Goal: Navigation & Orientation: Understand site structure

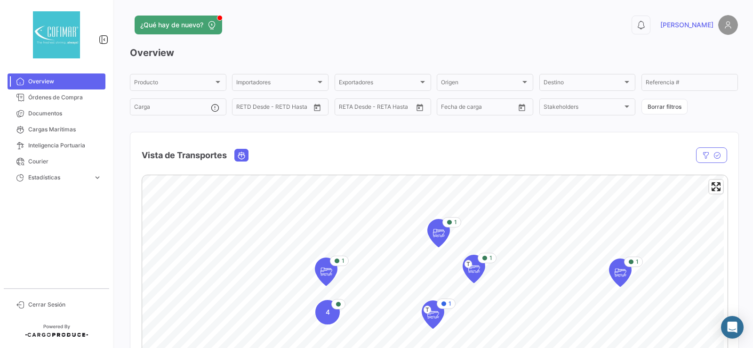
click at [536, 31] on div "0 [PERSON_NAME]" at bounding box center [600, 25] width 273 height 20
click at [721, 26] on img at bounding box center [728, 25] width 20 height 20
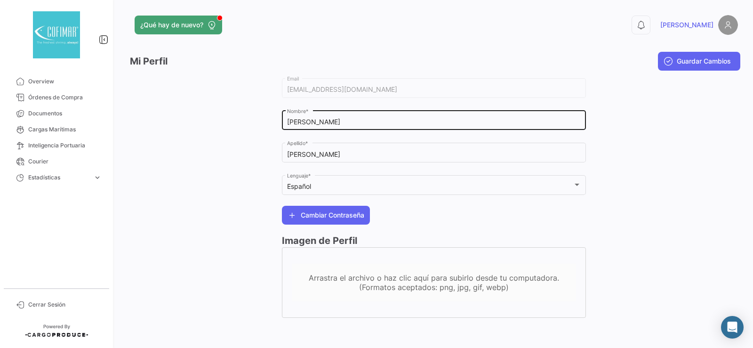
scroll to position [2, 0]
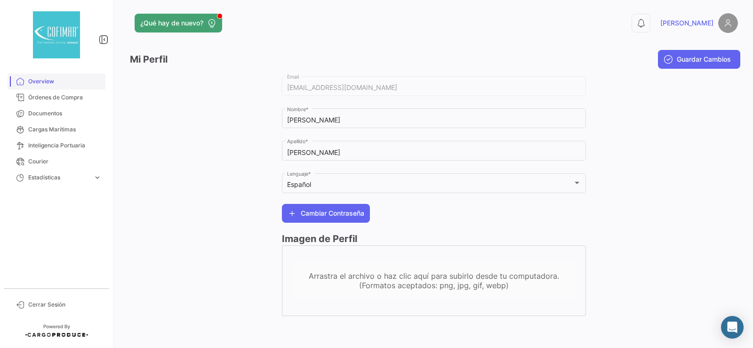
click at [57, 83] on span "Overview" at bounding box center [64, 81] width 73 height 8
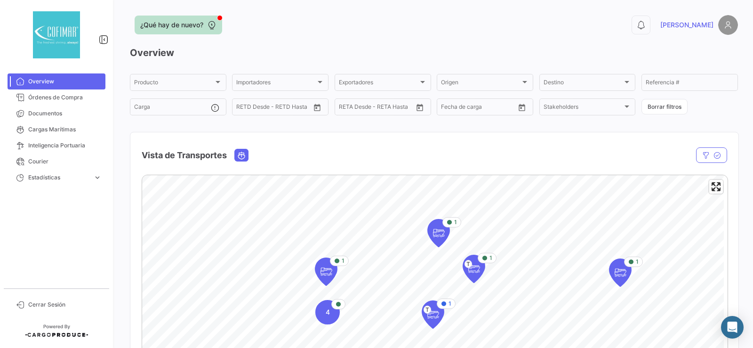
click at [201, 26] on span "¿Qué hay de nuevo?" at bounding box center [171, 24] width 63 height 9
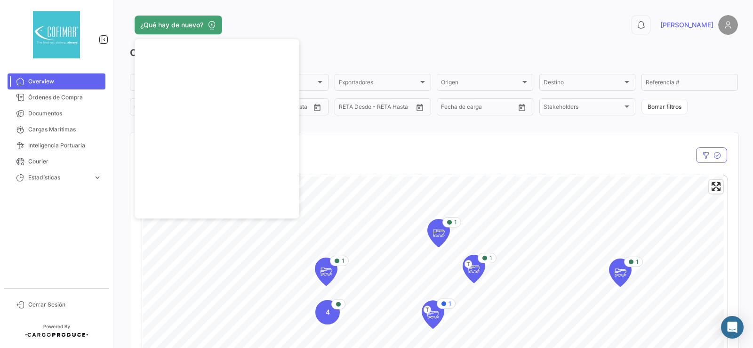
click at [283, 16] on div "¿Qué hay de nuevo?" at bounding box center [297, 25] width 334 height 19
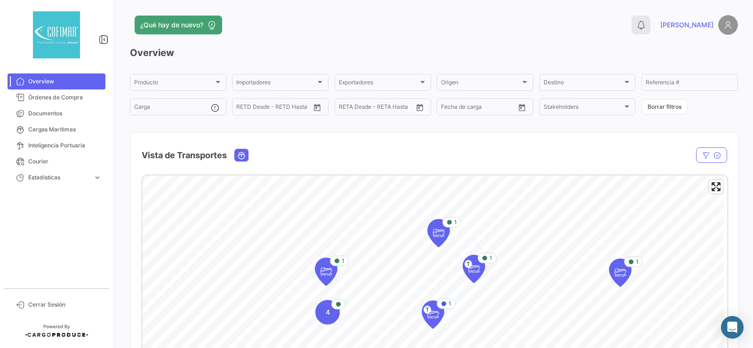
click at [645, 24] on icon at bounding box center [640, 24] width 9 height 9
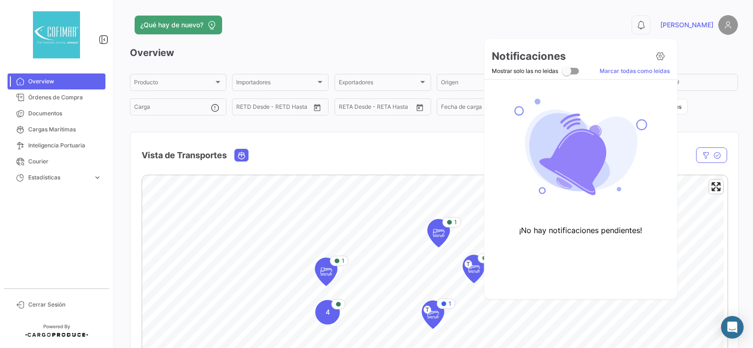
drag, startPoint x: 416, startPoint y: 50, endPoint x: 404, endPoint y: 54, distance: 12.7
click at [416, 50] on div at bounding box center [376, 174] width 753 height 348
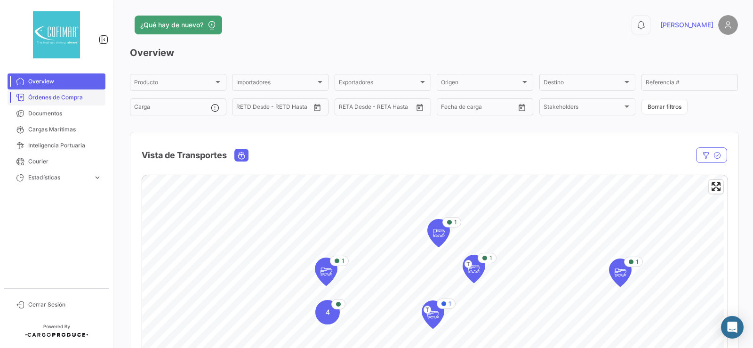
click at [48, 98] on span "Órdenes de Compra" at bounding box center [64, 97] width 73 height 8
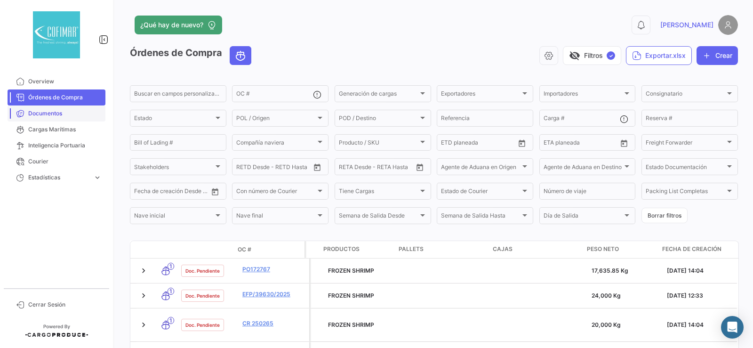
click at [44, 111] on span "Documentos" at bounding box center [64, 113] width 73 height 8
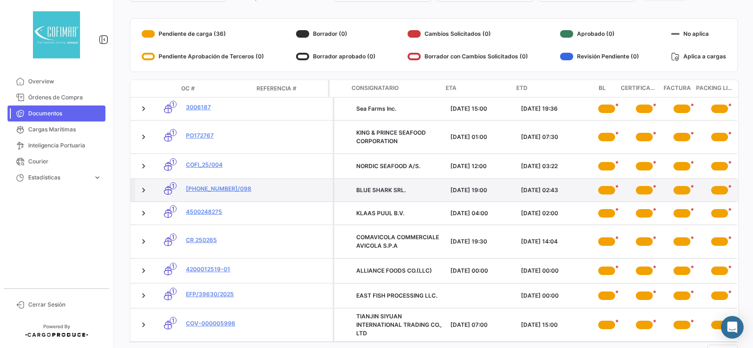
scroll to position [73, 0]
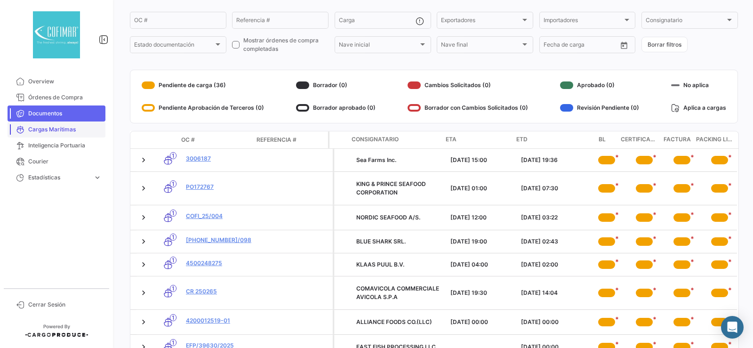
click at [24, 125] on link "Cargas Marítimas" at bounding box center [57, 129] width 98 height 16
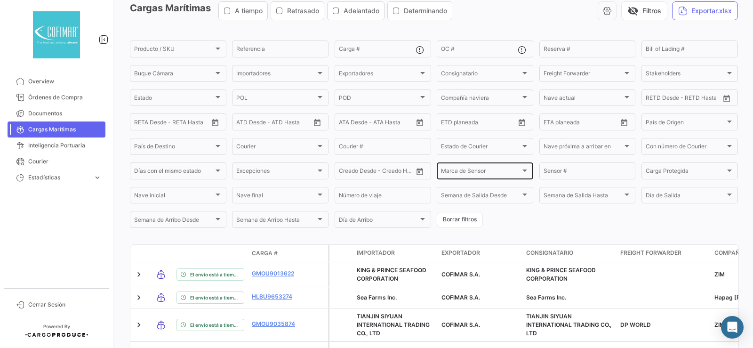
scroll to position [61, 0]
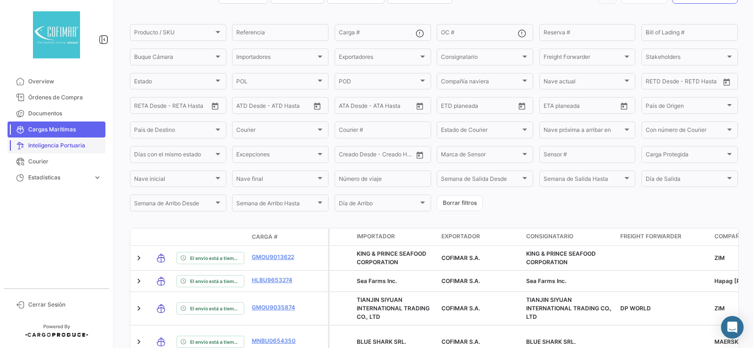
click at [53, 141] on link "Inteligencia Portuaria" at bounding box center [57, 145] width 98 height 16
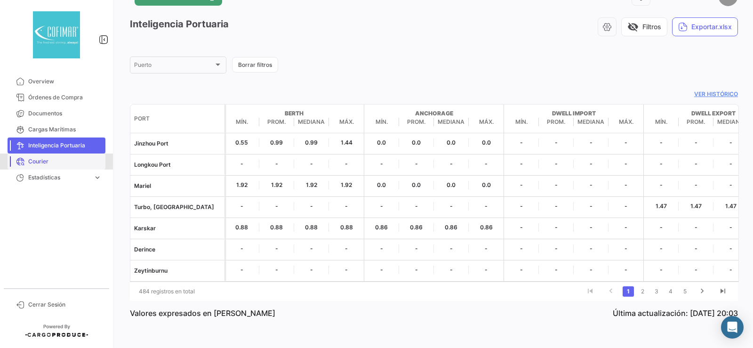
click at [49, 158] on span "Courier" at bounding box center [64, 161] width 73 height 8
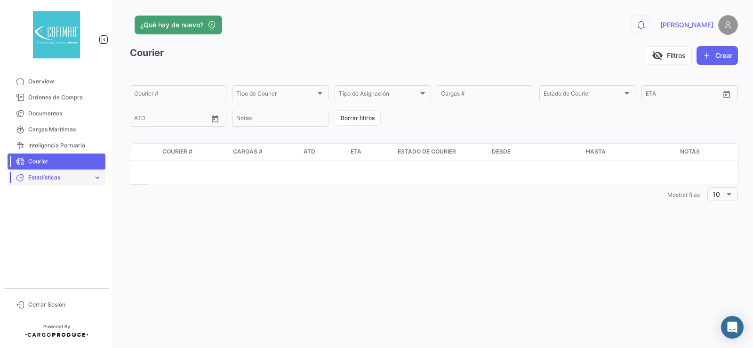
click at [53, 182] on link "Estadísticas expand_more" at bounding box center [57, 177] width 98 height 16
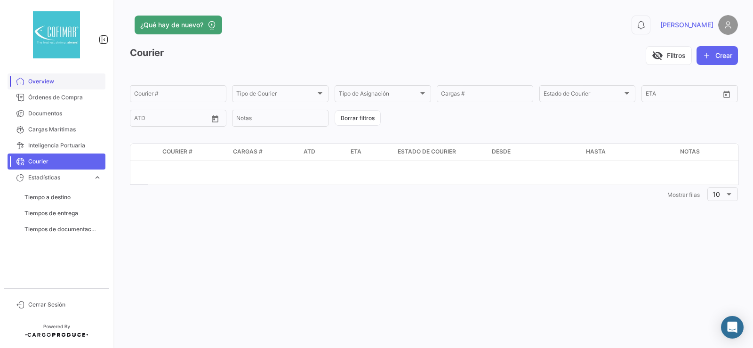
click at [61, 85] on span "Overview" at bounding box center [64, 81] width 73 height 8
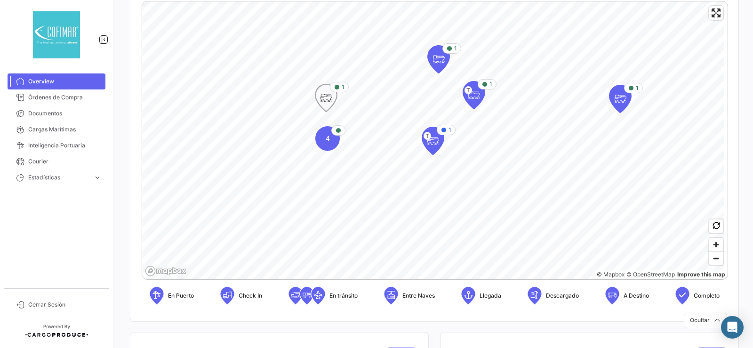
scroll to position [188, 0]
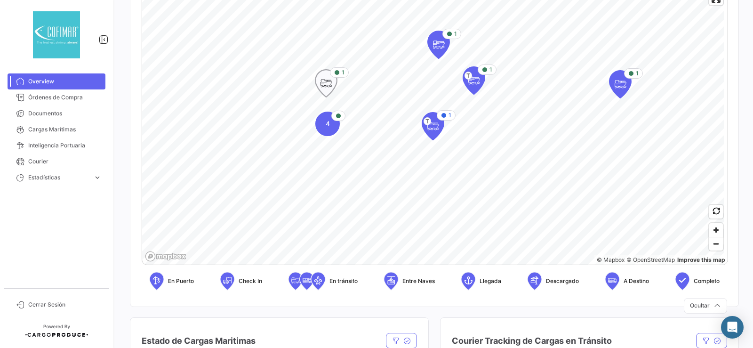
click at [325, 90] on icon "Map marker" at bounding box center [325, 83] width 13 height 20
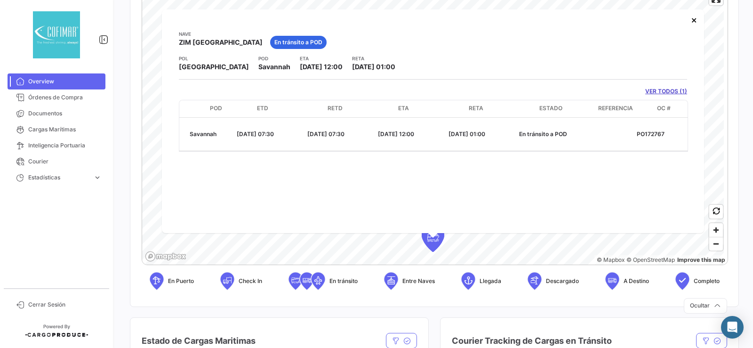
scroll to position [0, 270]
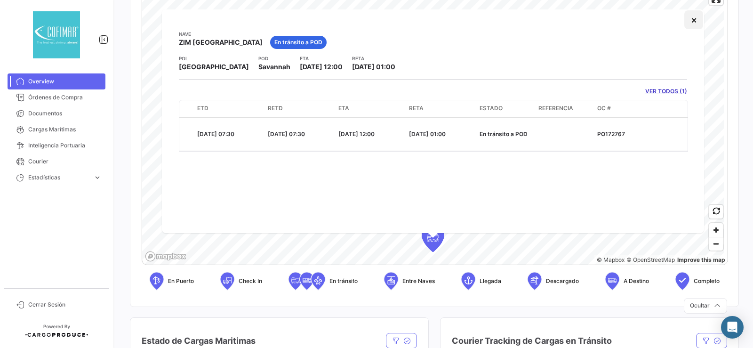
click at [694, 15] on button "×" at bounding box center [693, 19] width 19 height 19
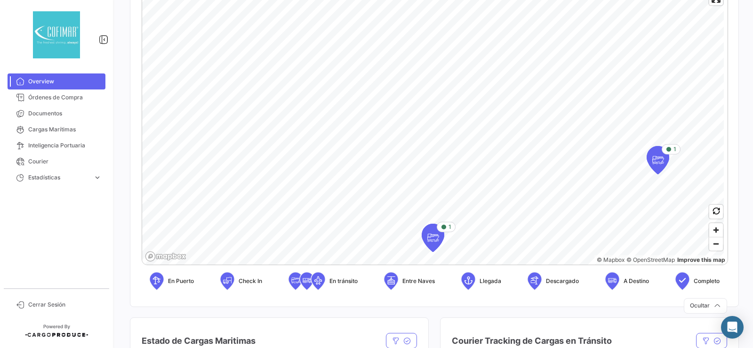
click at [390, 279] on icon at bounding box center [390, 280] width 9 height 20
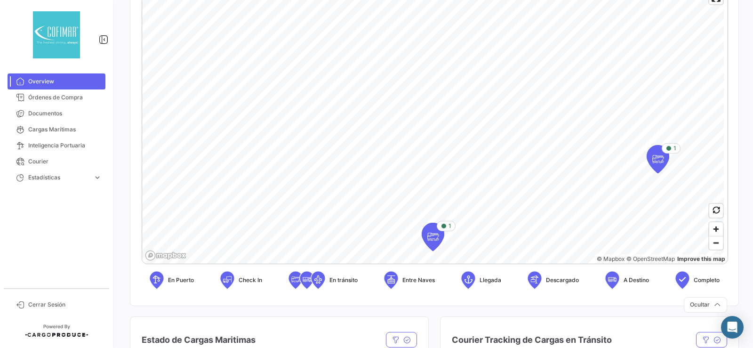
scroll to position [188, 0]
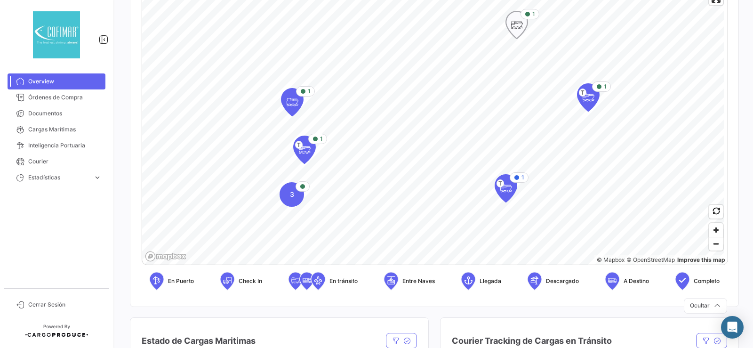
click at [516, 30] on icon "Map marker" at bounding box center [516, 25] width 13 height 20
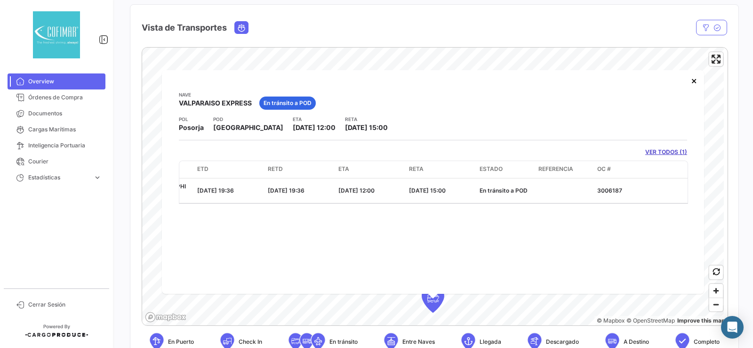
scroll to position [116, 0]
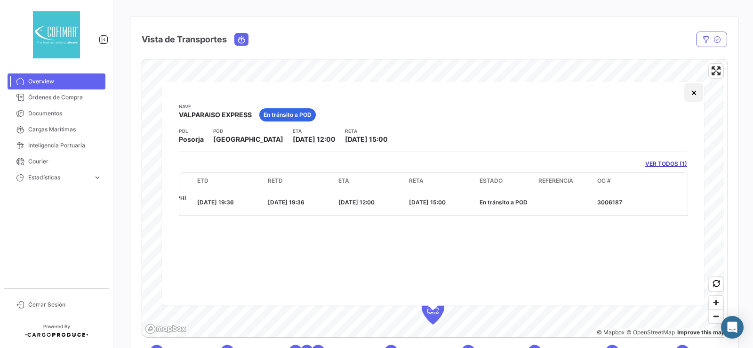
click at [691, 92] on button "×" at bounding box center [693, 92] width 19 height 19
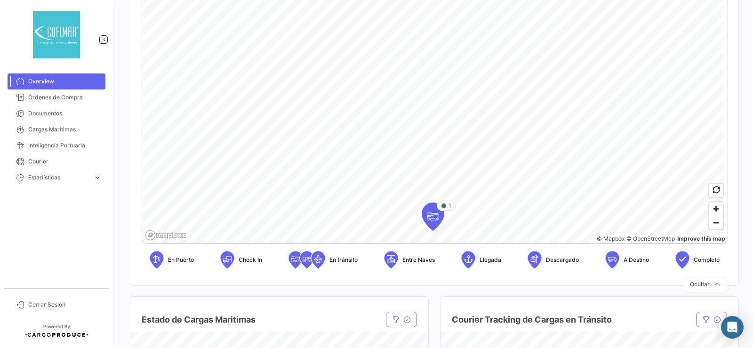
scroll to position [210, 0]
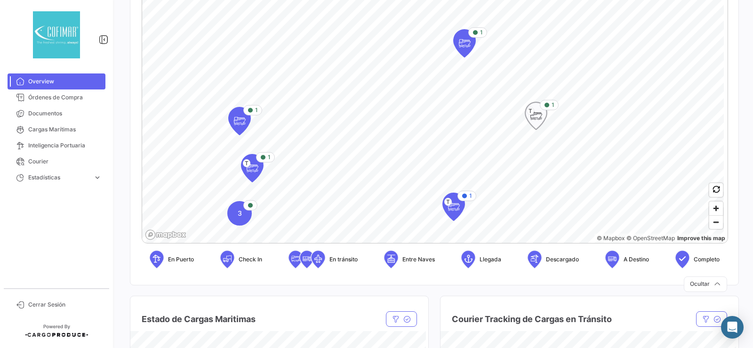
click at [542, 119] on icon "Map marker" at bounding box center [535, 116] width 13 height 20
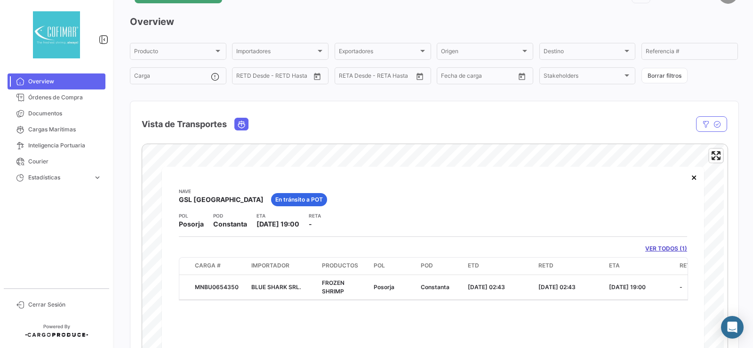
scroll to position [47, 0]
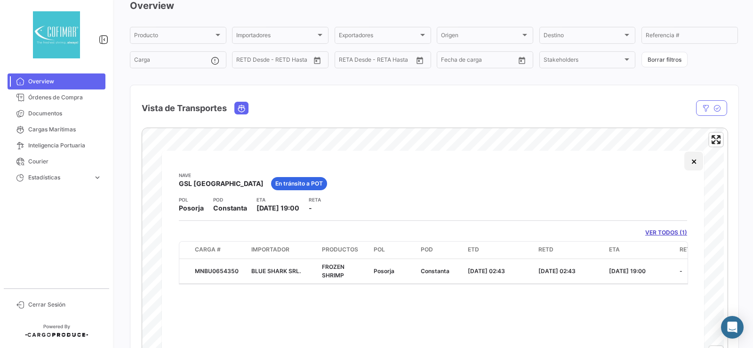
click at [694, 165] on button "×" at bounding box center [693, 160] width 19 height 19
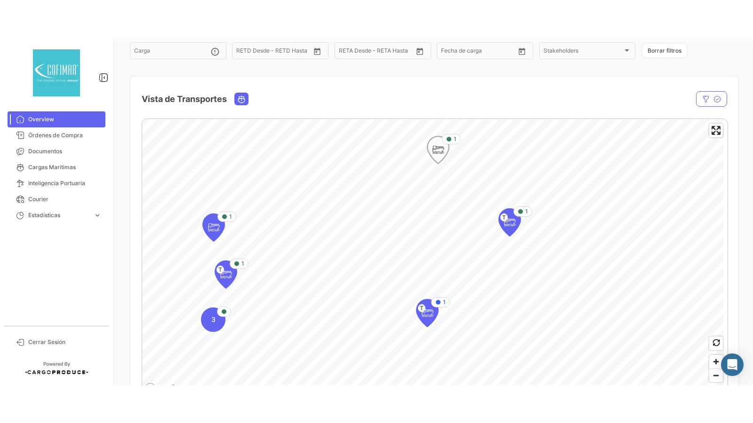
scroll to position [141, 0]
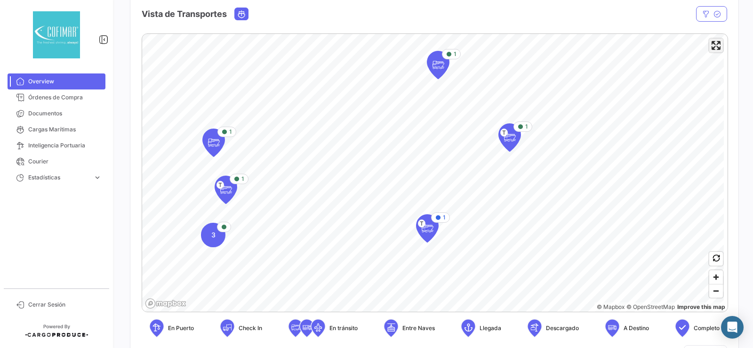
click at [711, 50] on span "Enter fullscreen" at bounding box center [716, 46] width 14 height 14
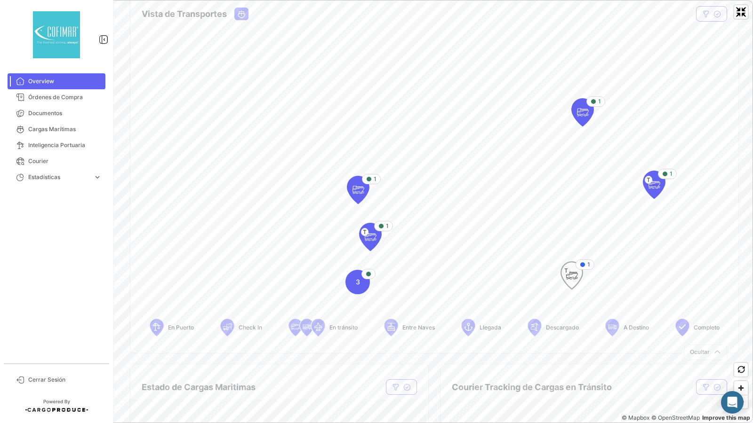
click at [575, 280] on icon "Map marker" at bounding box center [571, 276] width 13 height 20
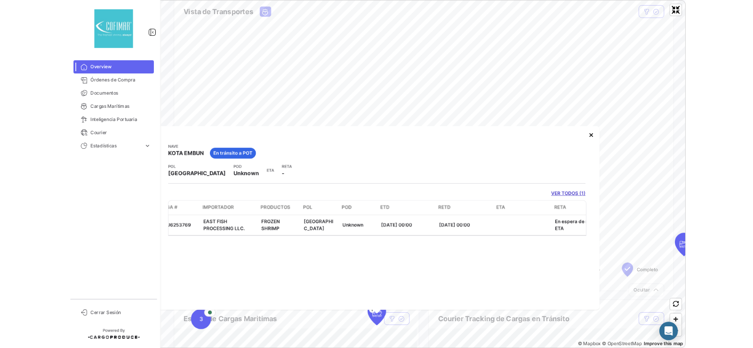
scroll to position [0, 107]
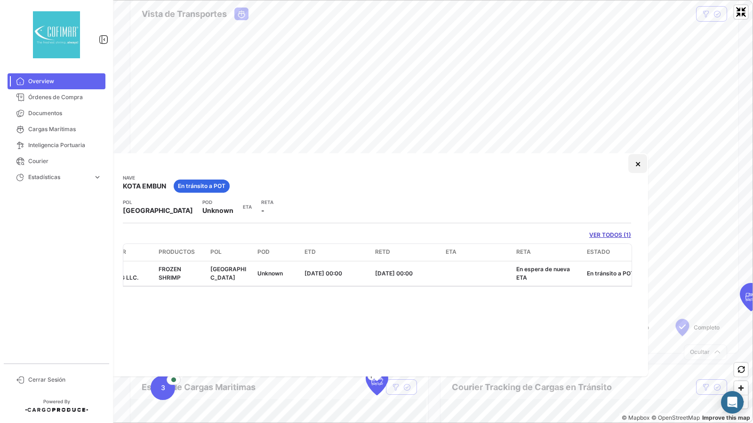
click at [639, 163] on button "×" at bounding box center [637, 163] width 19 height 19
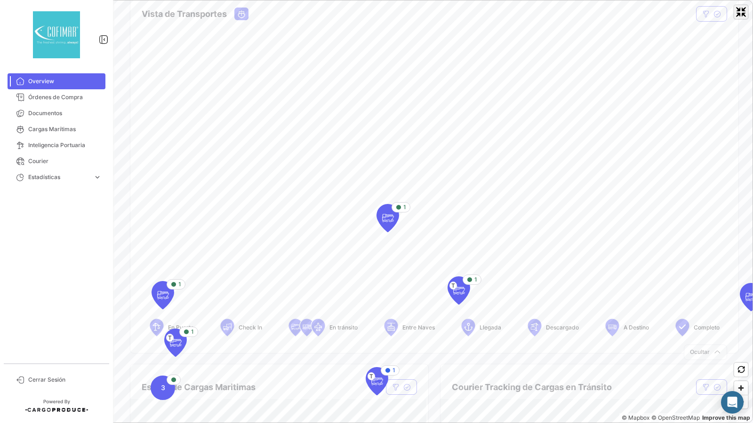
click at [739, 14] on span "Exit fullscreen" at bounding box center [741, 12] width 14 height 14
